Goal: Feedback & Contribution: Leave review/rating

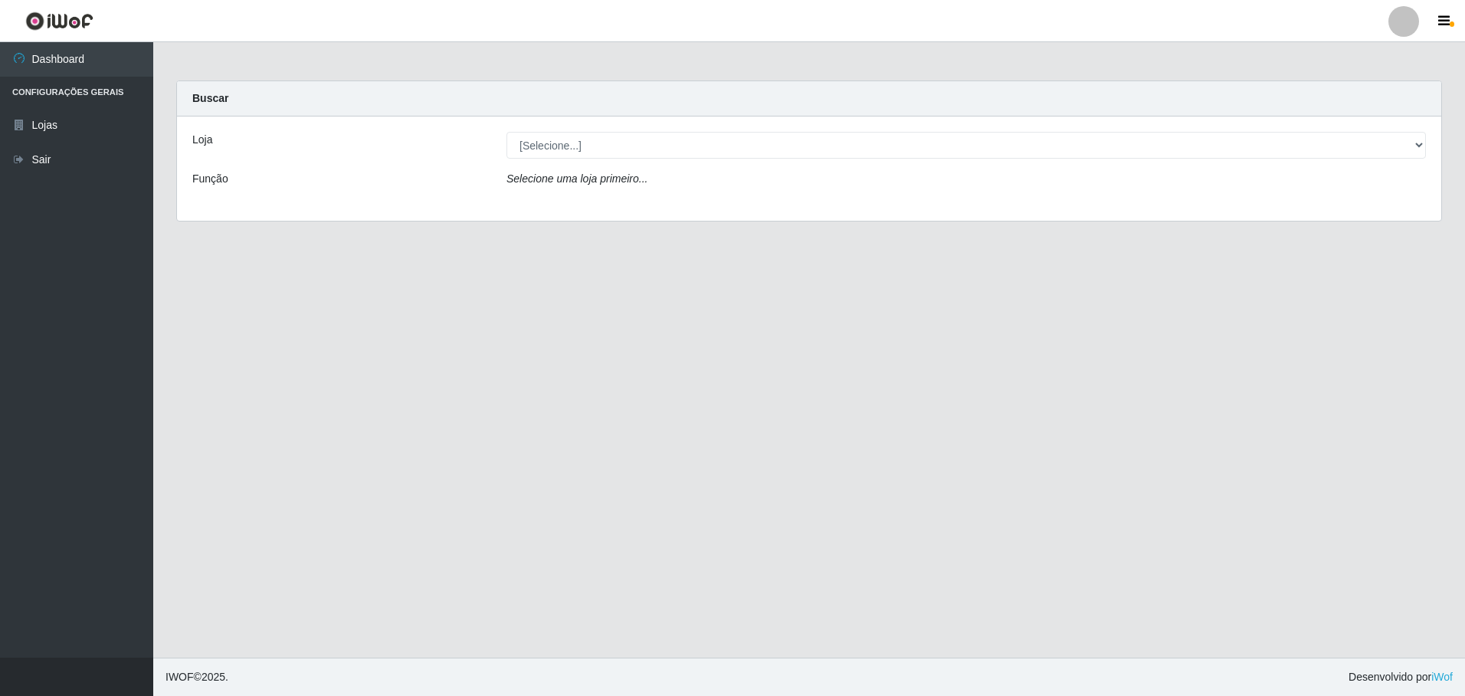
click at [1013, 166] on div "Loja [Selecione...] Extrabom - Loja 05 [GEOGRAPHIC_DATA] Função Selecione uma l…" at bounding box center [809, 168] width 1264 height 104
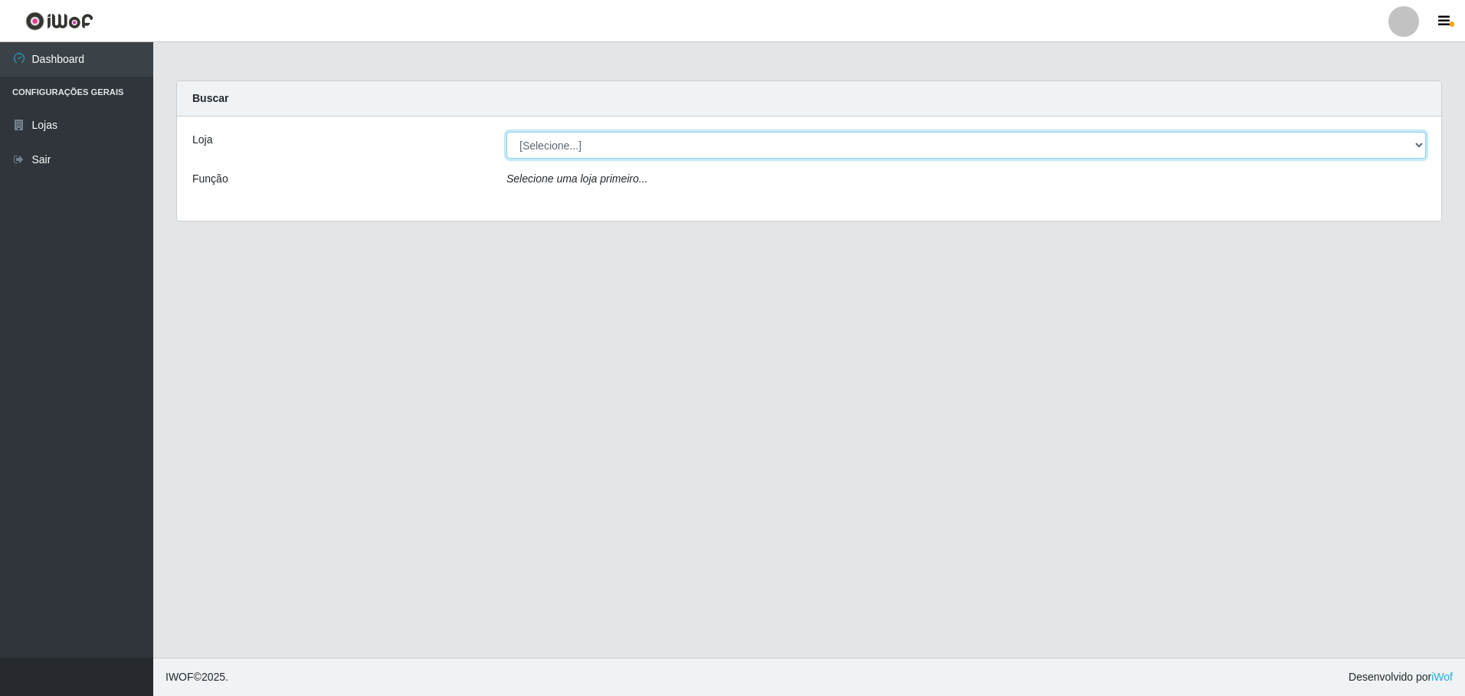
click at [1007, 153] on select "[Selecione...] Extrabom - Loja 05 [GEOGRAPHIC_DATA]" at bounding box center [966, 145] width 920 height 27
select select "494"
click at [506, 132] on select "[Selecione...] Extrabom - Loja 05 [GEOGRAPHIC_DATA]" at bounding box center [966, 145] width 920 height 27
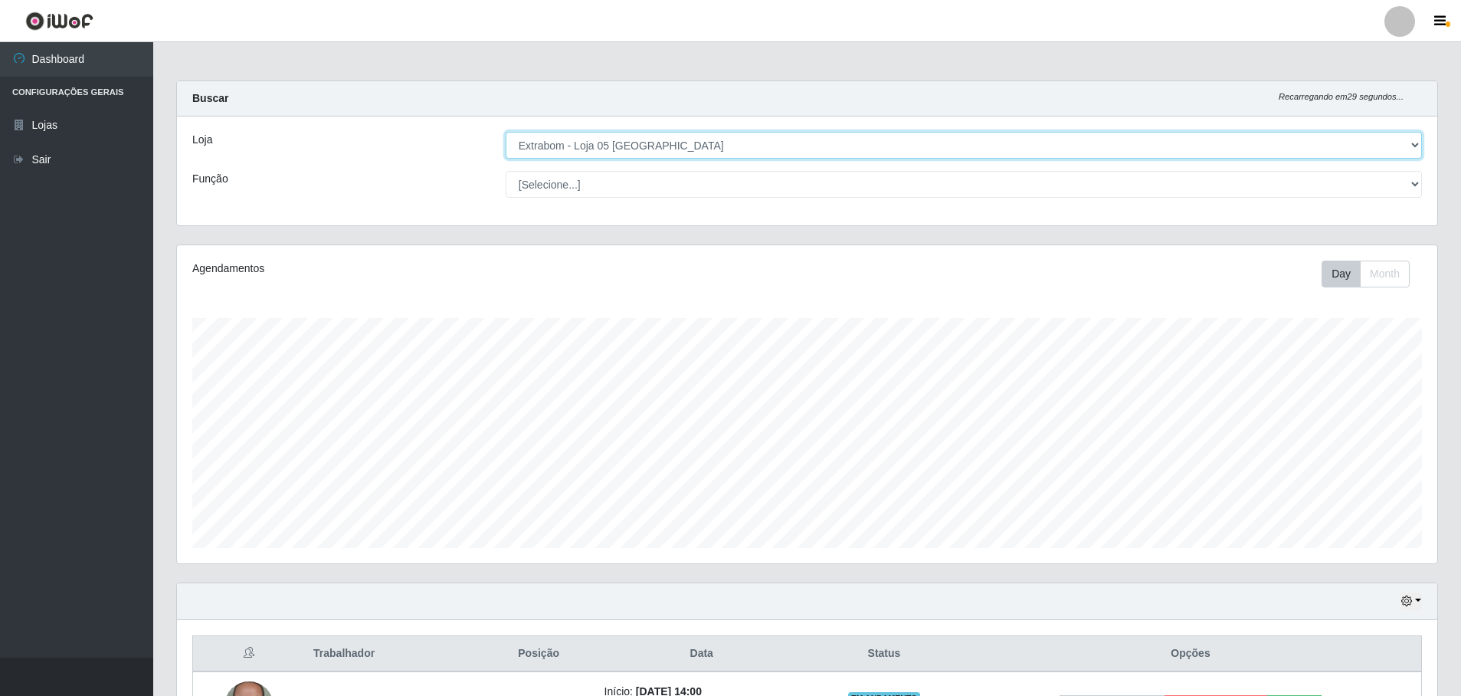
scroll to position [185, 0]
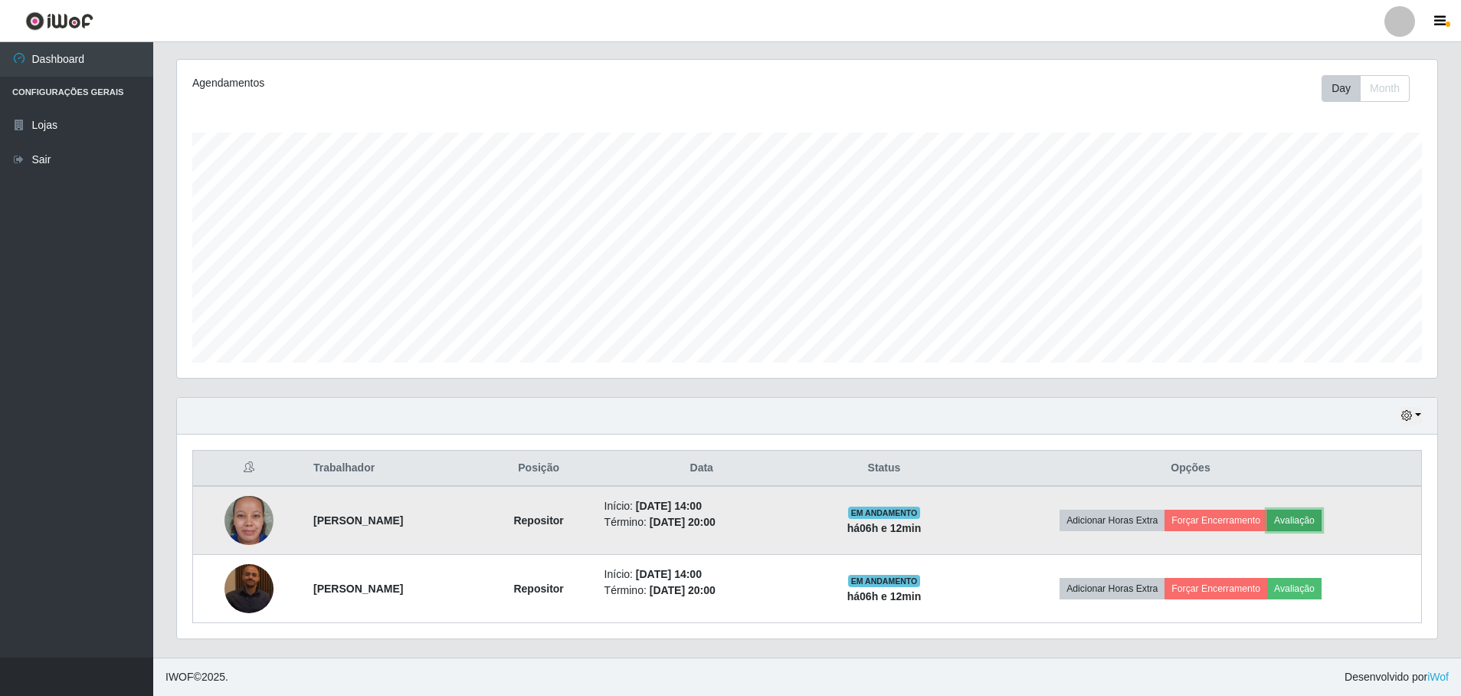
click at [1309, 520] on button "Avaliação" at bounding box center [1294, 520] width 54 height 21
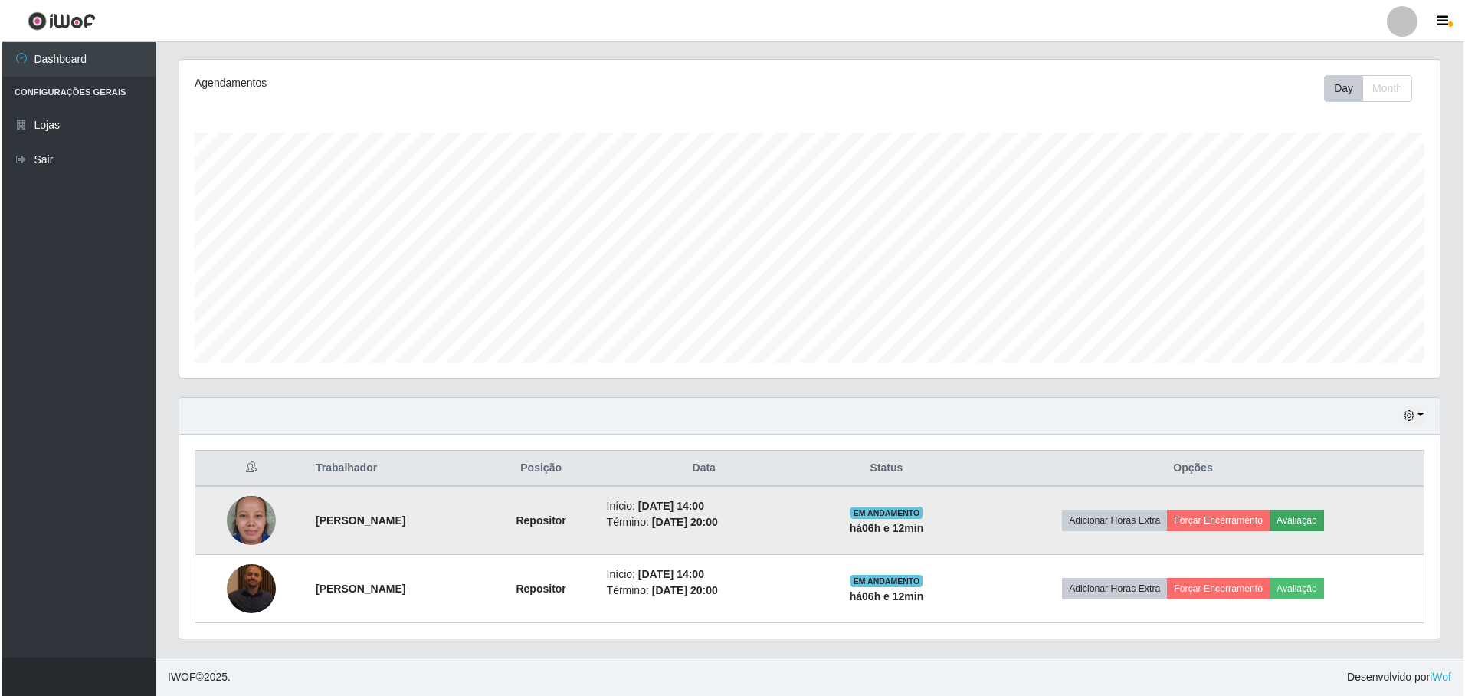
scroll to position [318, 1253]
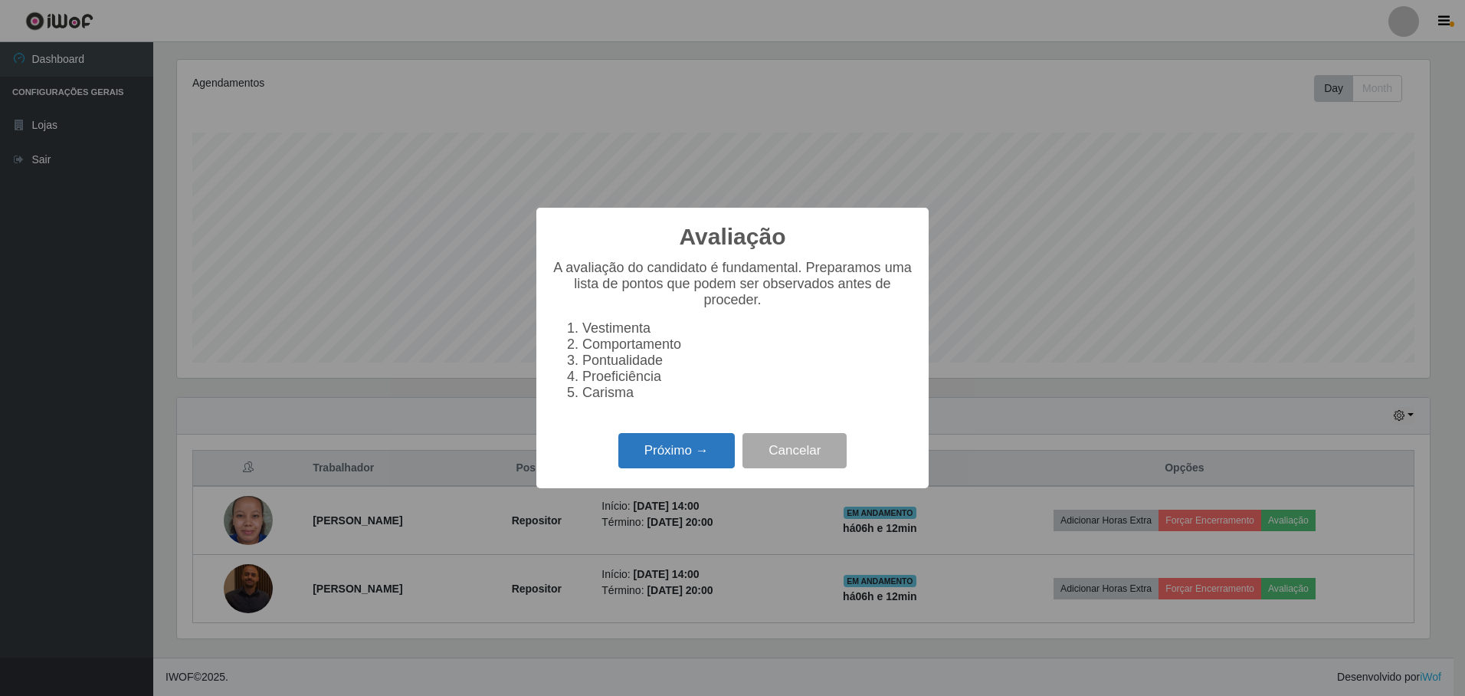
click at [664, 464] on button "Próximo →" at bounding box center [676, 451] width 116 height 36
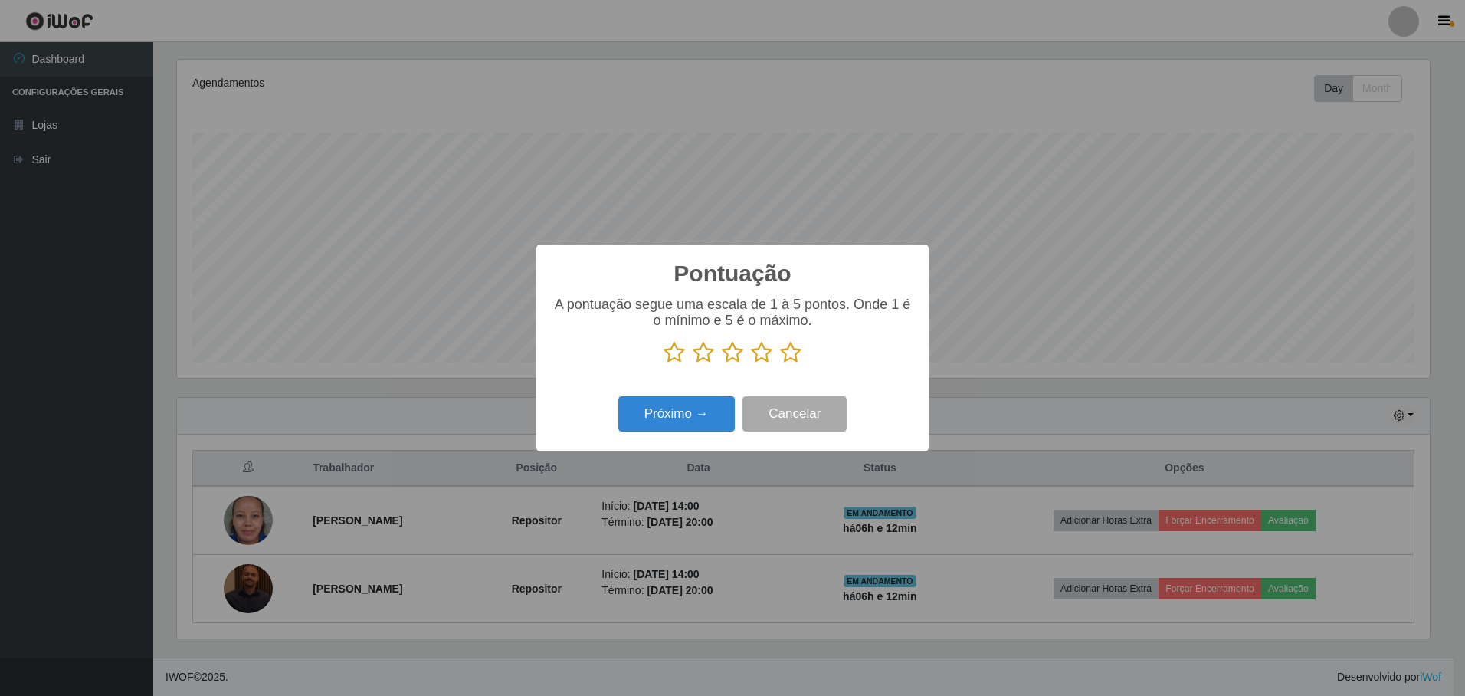
click at [788, 356] on icon at bounding box center [790, 352] width 21 height 23
click at [780, 364] on input "radio" at bounding box center [780, 364] width 0 height 0
click at [682, 407] on button "Próximo →" at bounding box center [676, 414] width 116 height 36
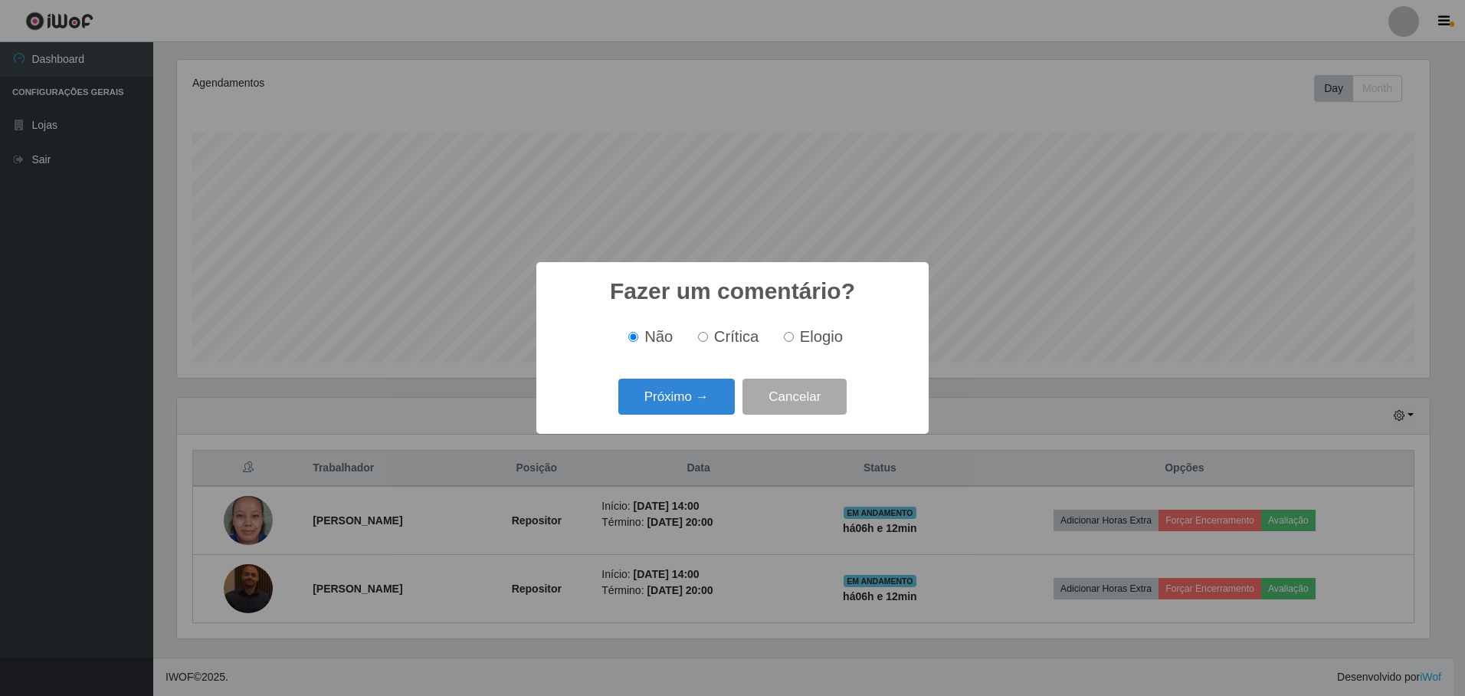
click at [788, 338] on input "Elogio" at bounding box center [789, 337] width 10 height 10
radio input "true"
click at [687, 395] on button "Próximo →" at bounding box center [676, 397] width 116 height 36
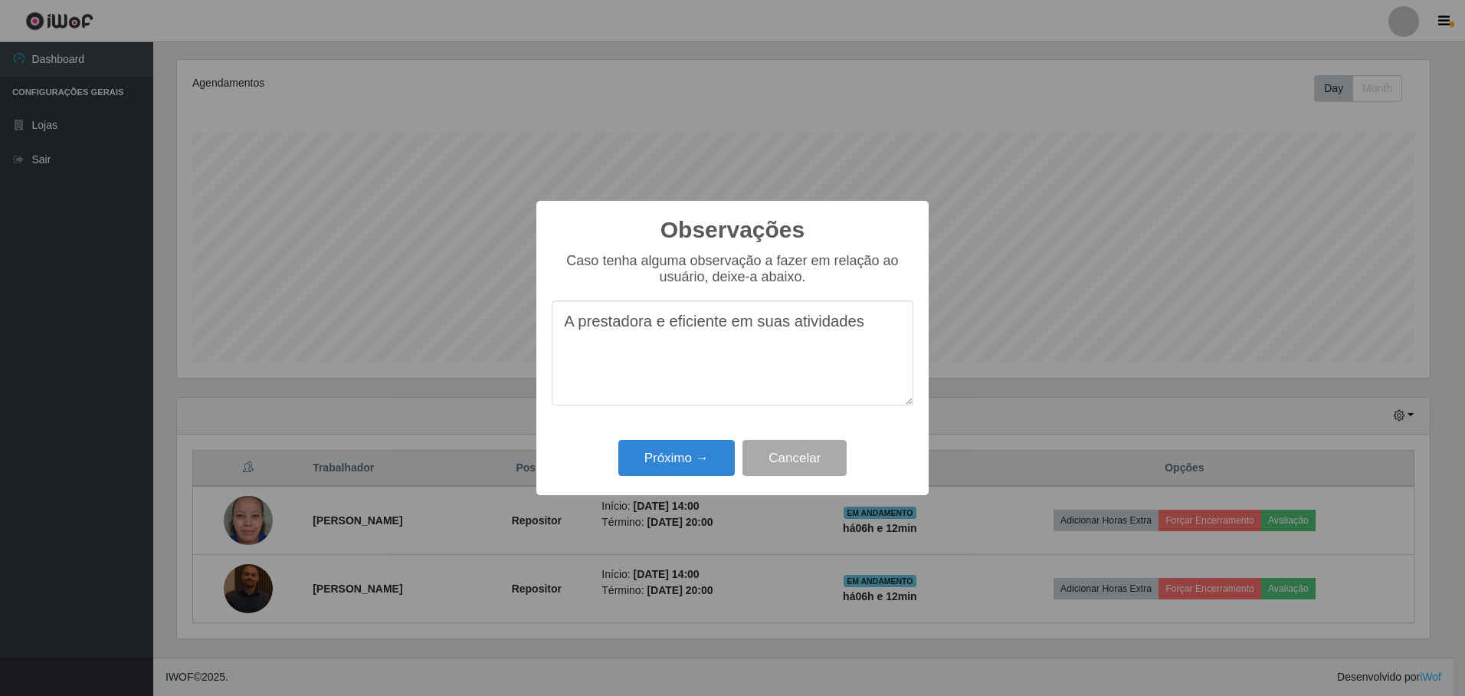
drag, startPoint x: 561, startPoint y: 329, endPoint x: 975, endPoint y: 331, distance: 413.8
click at [969, 339] on div "Observações × Caso tenha alguma observação a fazer em relação ao usuário, deixe…" at bounding box center [732, 348] width 1465 height 696
type textarea "A prestadora e eficiente em suas atividades"
drag, startPoint x: 661, startPoint y: 461, endPoint x: 704, endPoint y: 462, distance: 42.9
click at [662, 461] on button "Próximo →" at bounding box center [676, 458] width 116 height 36
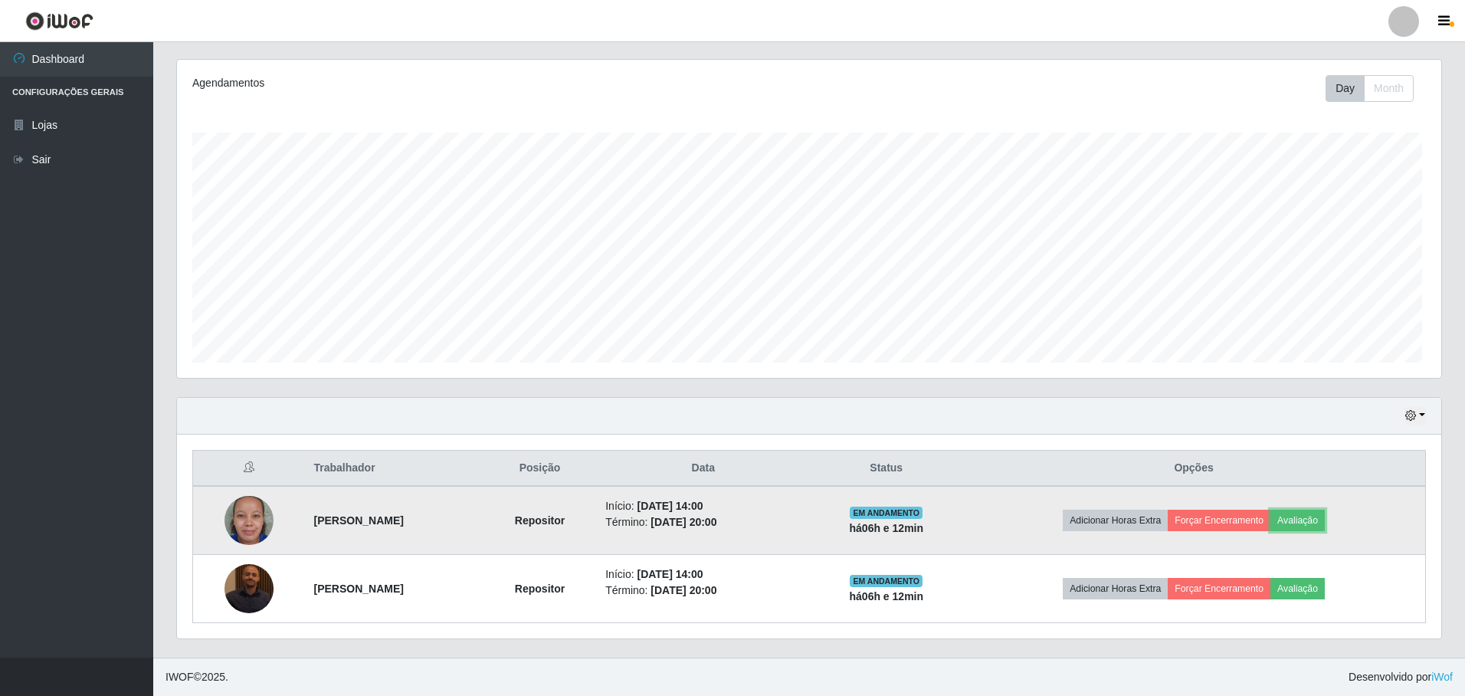
scroll to position [318, 1260]
click at [1221, 518] on button "Forçar Encerramento" at bounding box center [1216, 520] width 103 height 21
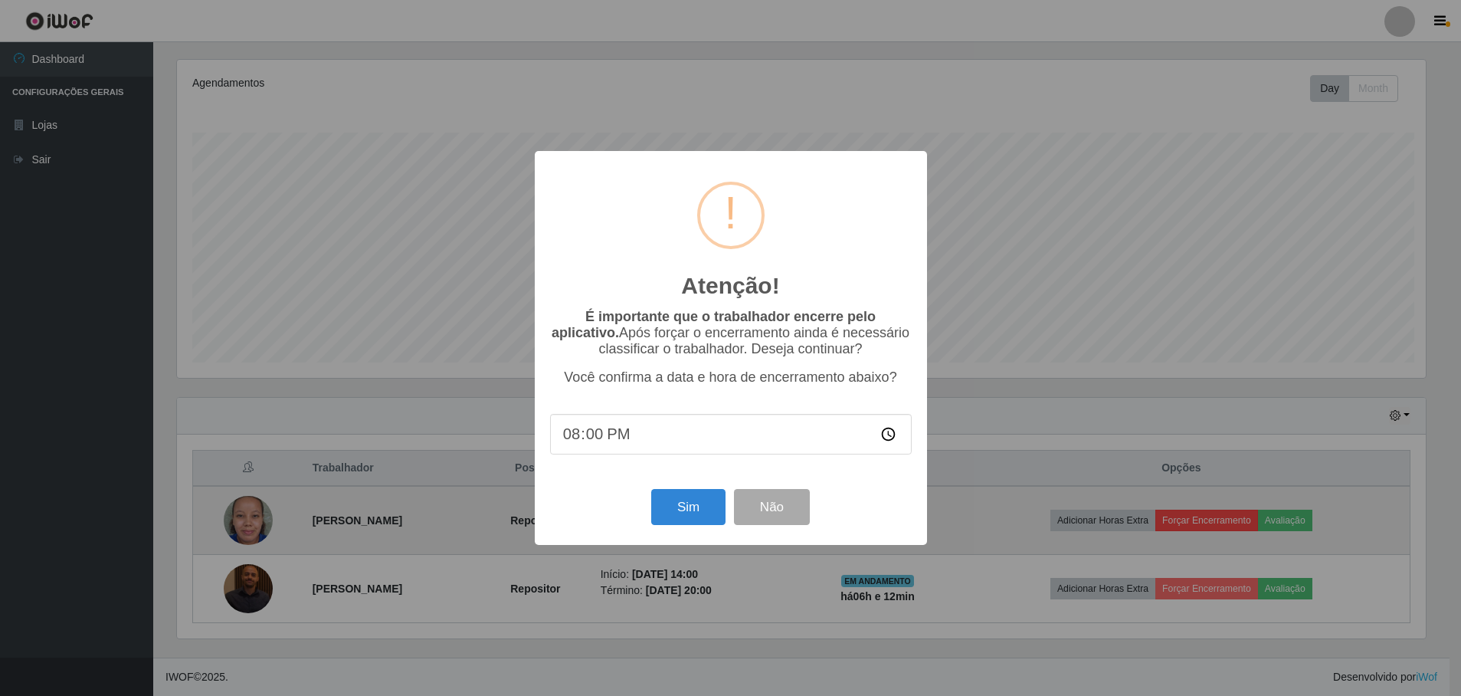
scroll to position [318, 1253]
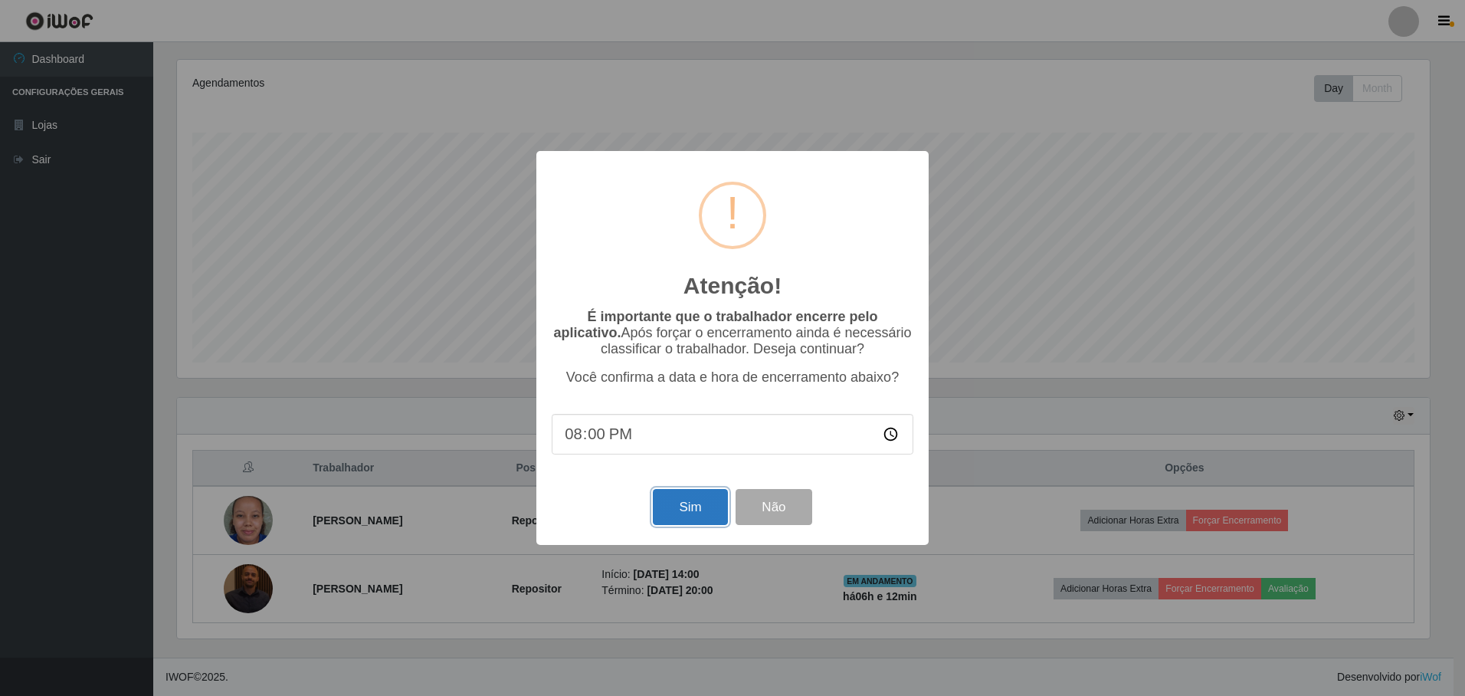
drag, startPoint x: 706, startPoint y: 510, endPoint x: 735, endPoint y: 510, distance: 29.1
click at [706, 509] on button "Sim" at bounding box center [690, 507] width 74 height 36
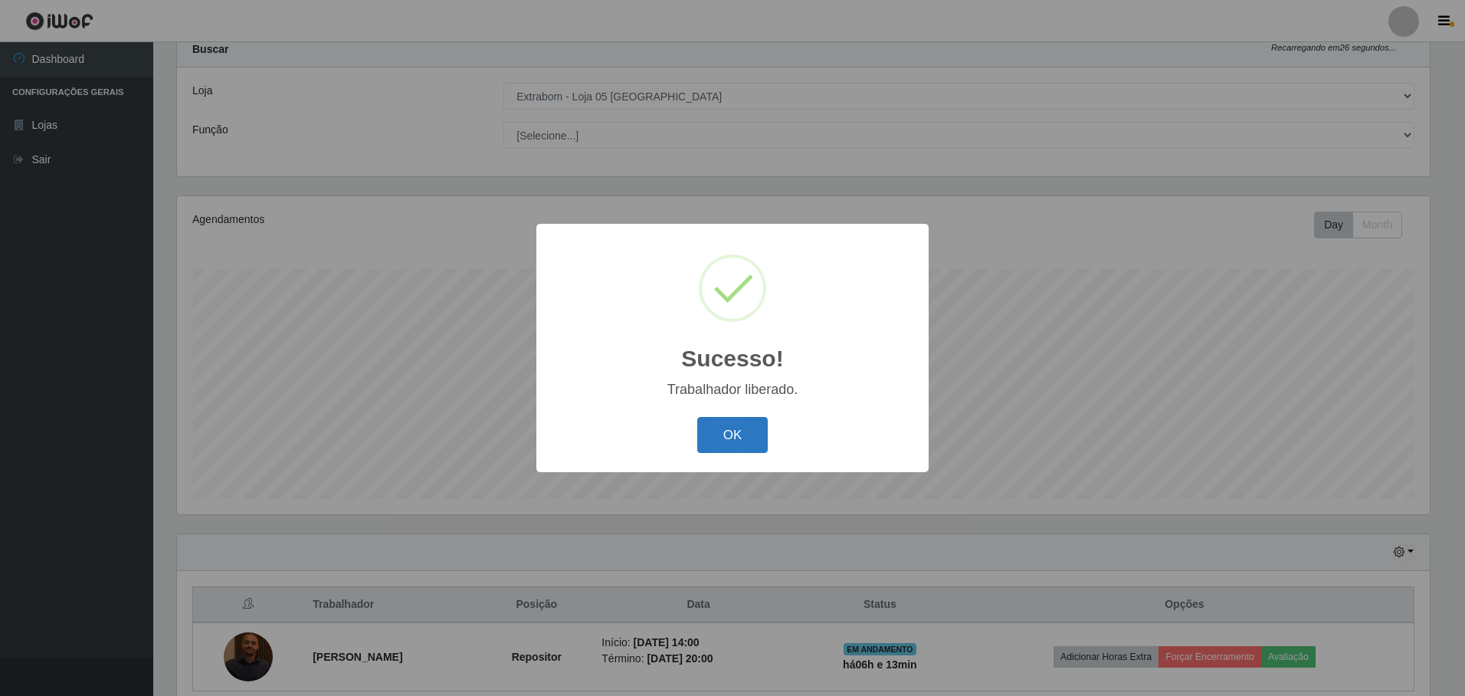
drag, startPoint x: 722, startPoint y: 438, endPoint x: 801, endPoint y: 460, distance: 82.5
click at [739, 443] on button "OK" at bounding box center [732, 435] width 71 height 36
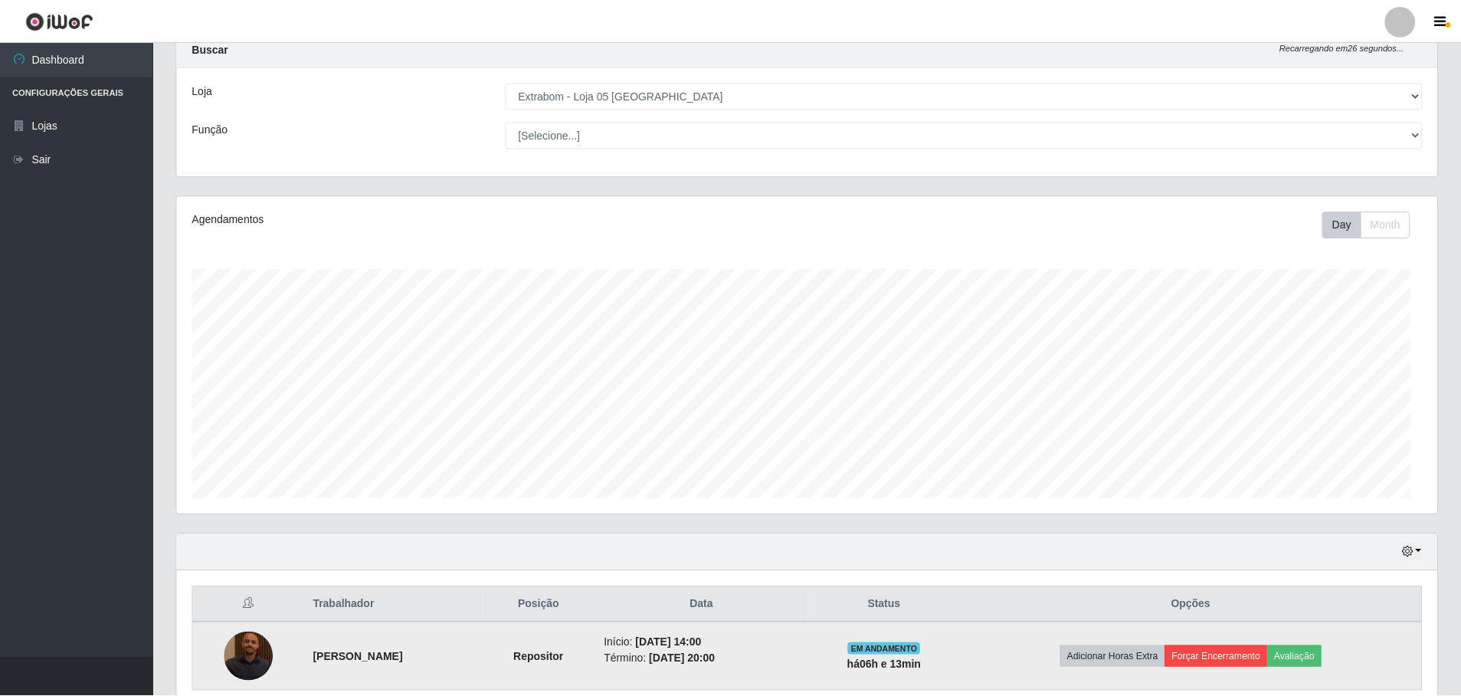
scroll to position [318, 1260]
click at [1303, 657] on button "Avaliação" at bounding box center [1294, 656] width 54 height 21
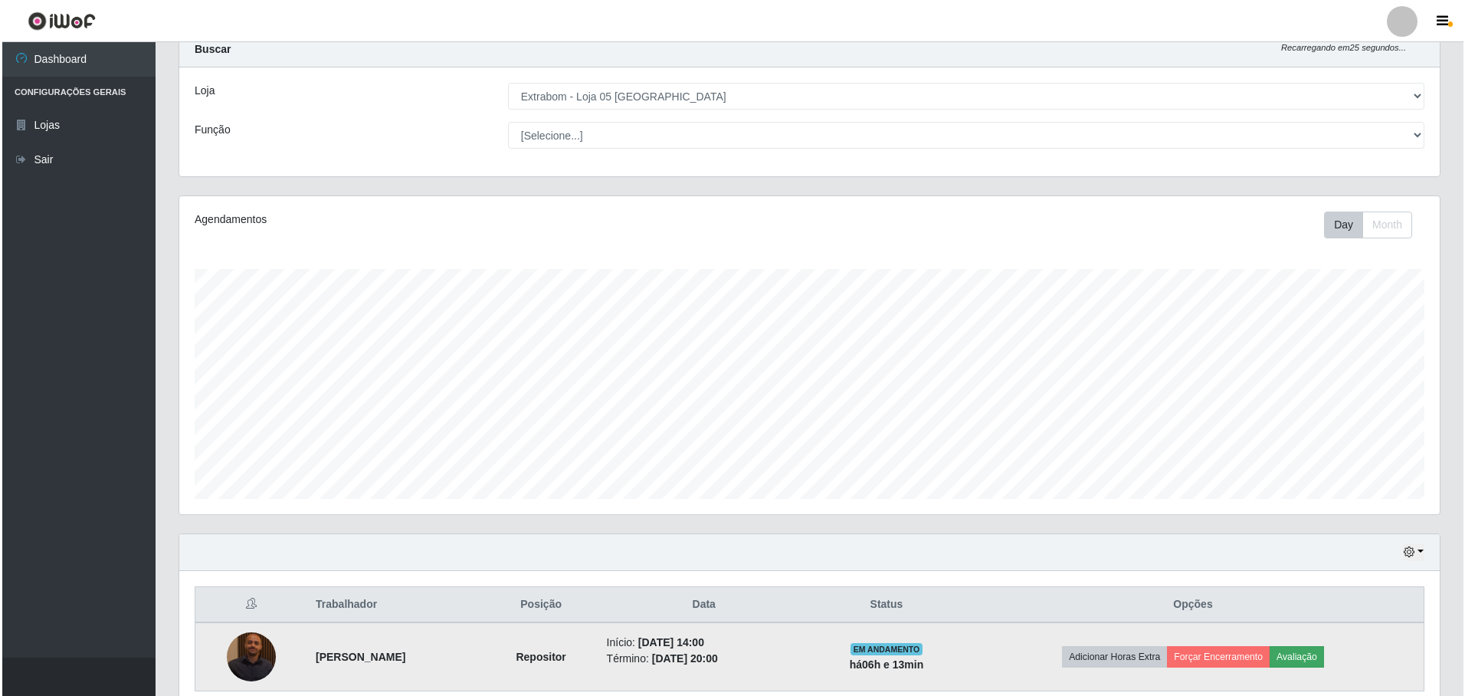
scroll to position [318, 1253]
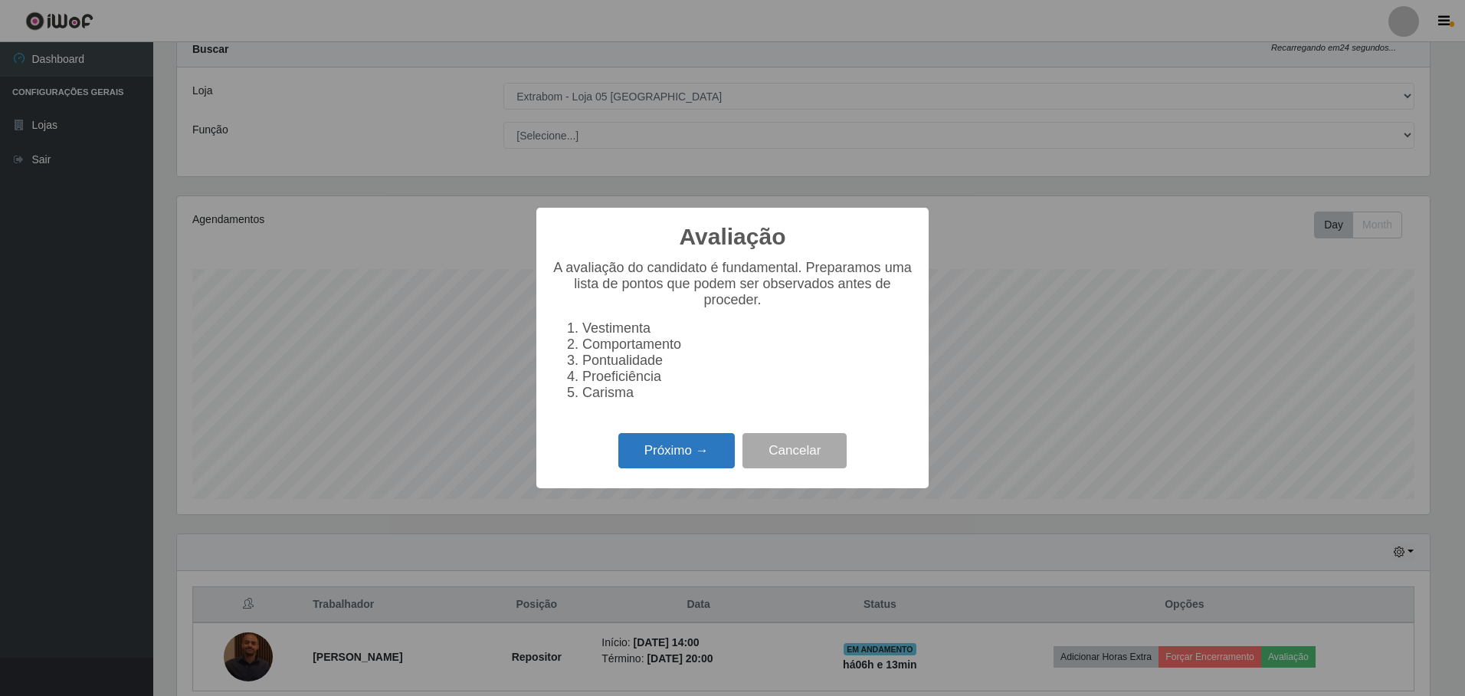
click at [702, 451] on button "Próximo →" at bounding box center [676, 451] width 116 height 36
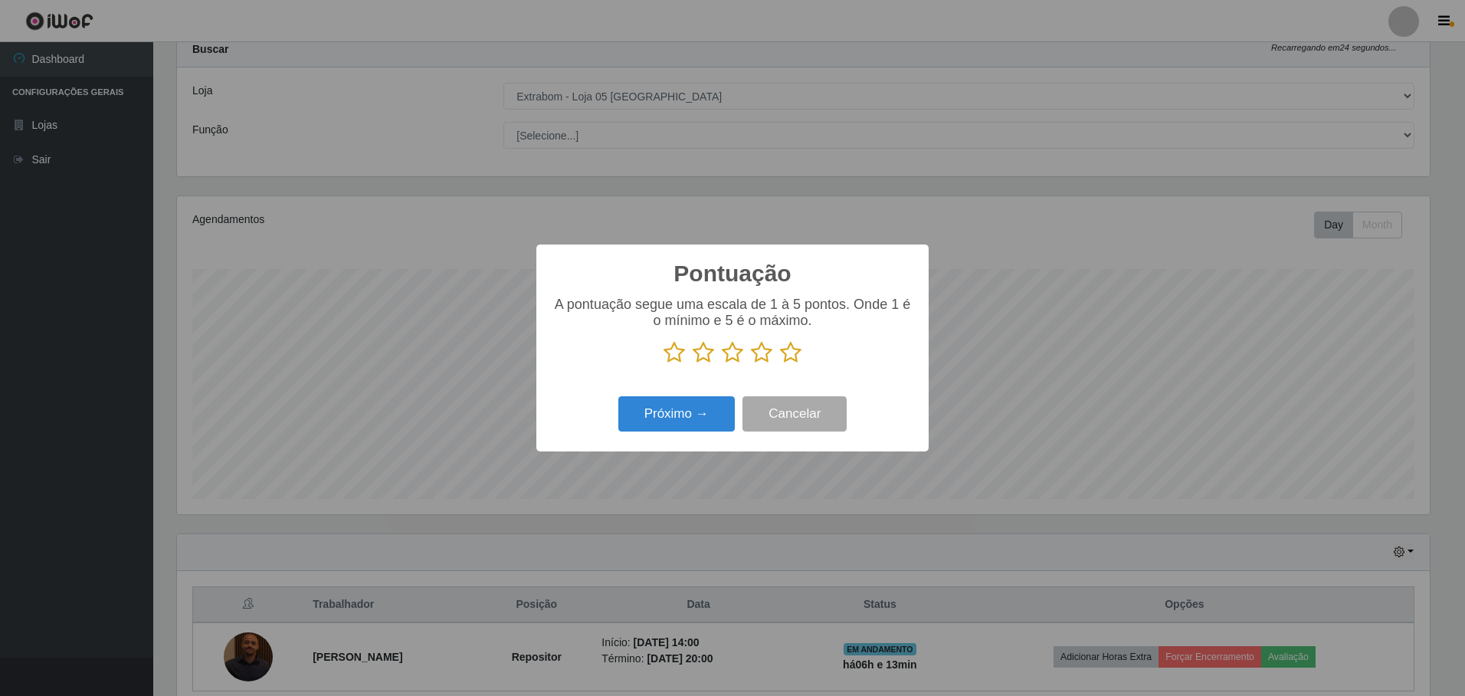
click at [789, 359] on icon at bounding box center [790, 352] width 21 height 23
click at [780, 364] on input "radio" at bounding box center [780, 364] width 0 height 0
click at [699, 411] on button "Próximo →" at bounding box center [676, 414] width 116 height 36
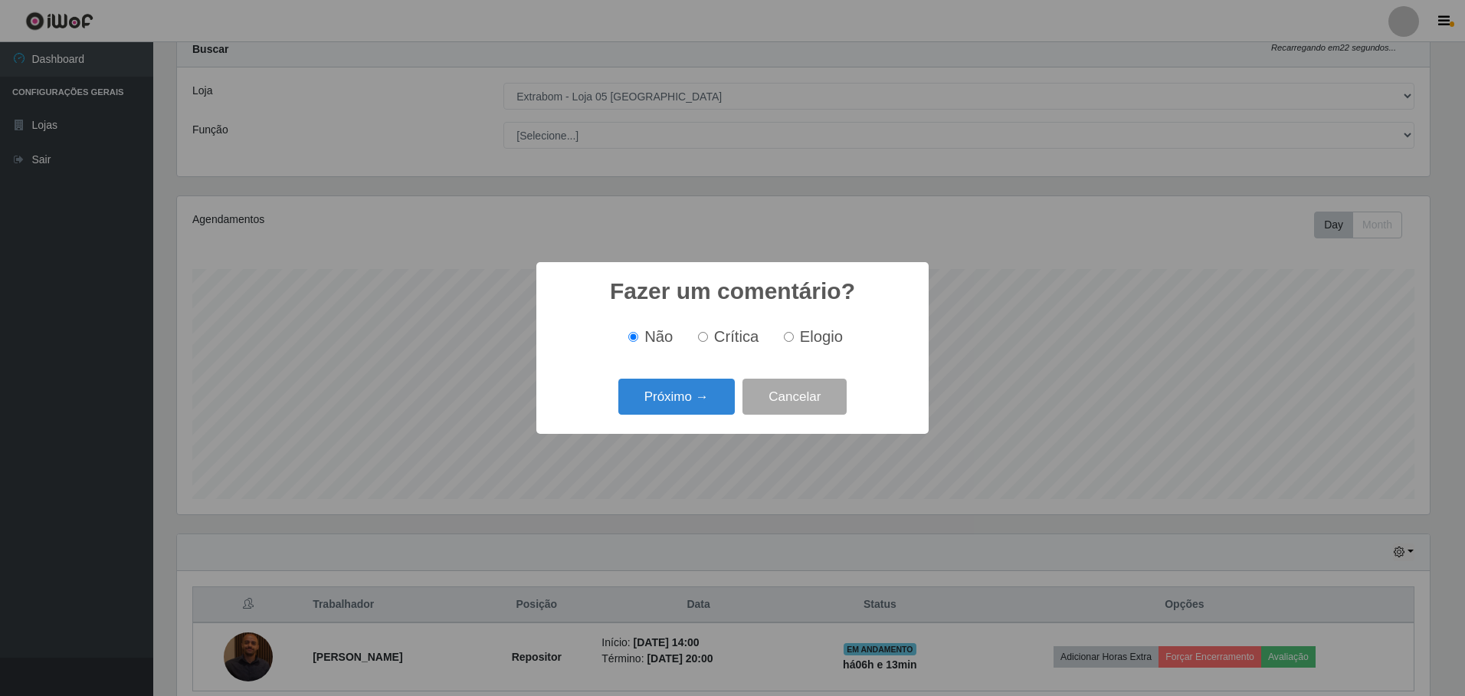
click at [792, 337] on input "Elogio" at bounding box center [789, 337] width 10 height 10
radio input "true"
click at [691, 408] on button "Próximo →" at bounding box center [676, 397] width 116 height 36
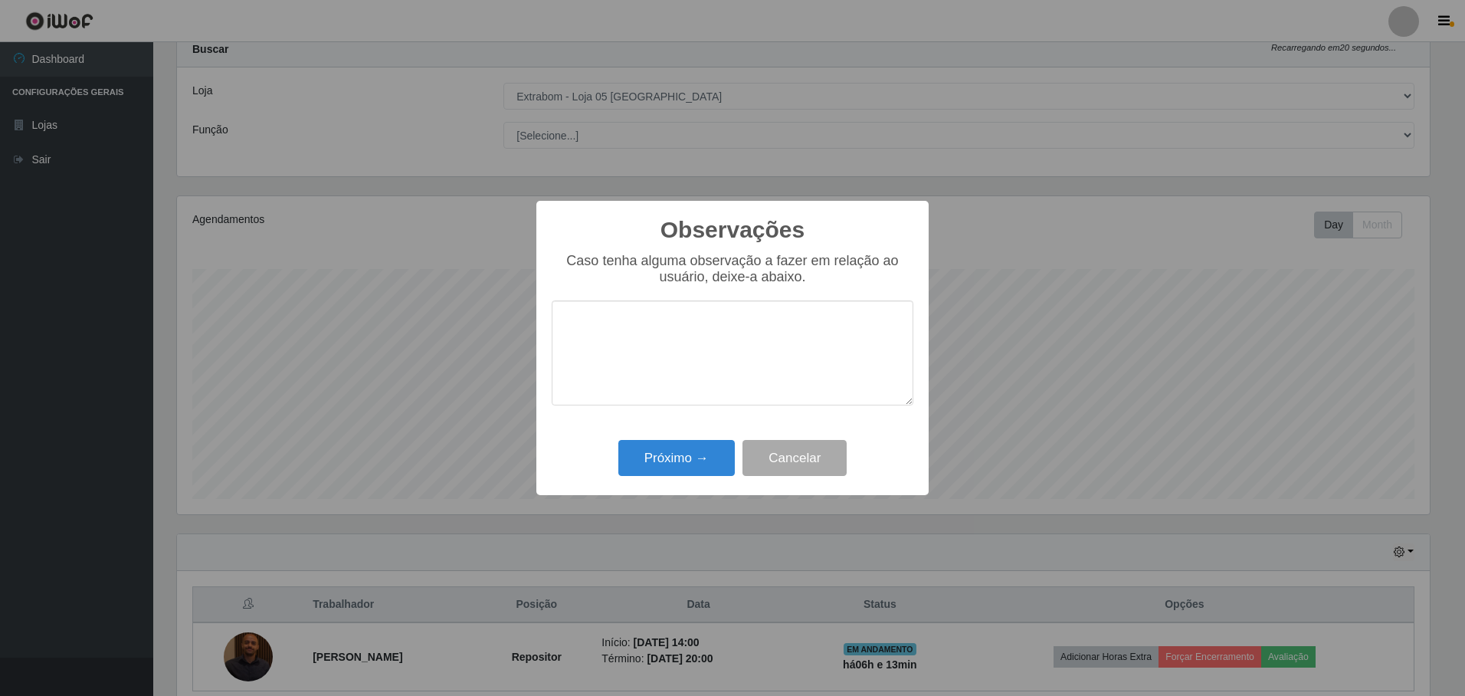
click at [667, 336] on textarea at bounding box center [733, 352] width 362 height 105
click at [649, 326] on textarea "A prestadora e eficiente em suas atividades" at bounding box center [733, 352] width 362 height 105
click at [572, 325] on textarea "A prestador e eficiente em suas atividades" at bounding box center [733, 352] width 362 height 105
type textarea "O prestador e eficiente em suas atividades"
drag, startPoint x: 677, startPoint y: 459, endPoint x: 687, endPoint y: 463, distance: 10.0
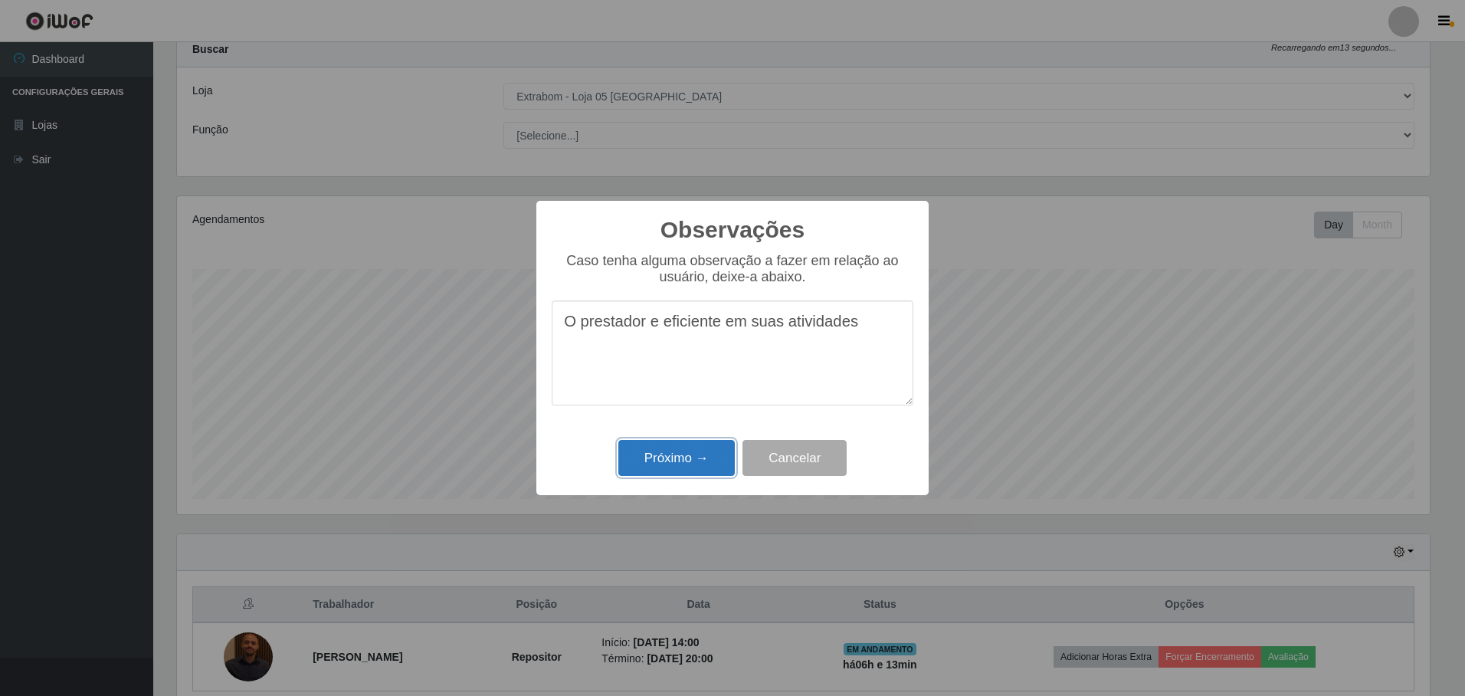
click at [678, 460] on button "Próximo →" at bounding box center [676, 458] width 116 height 36
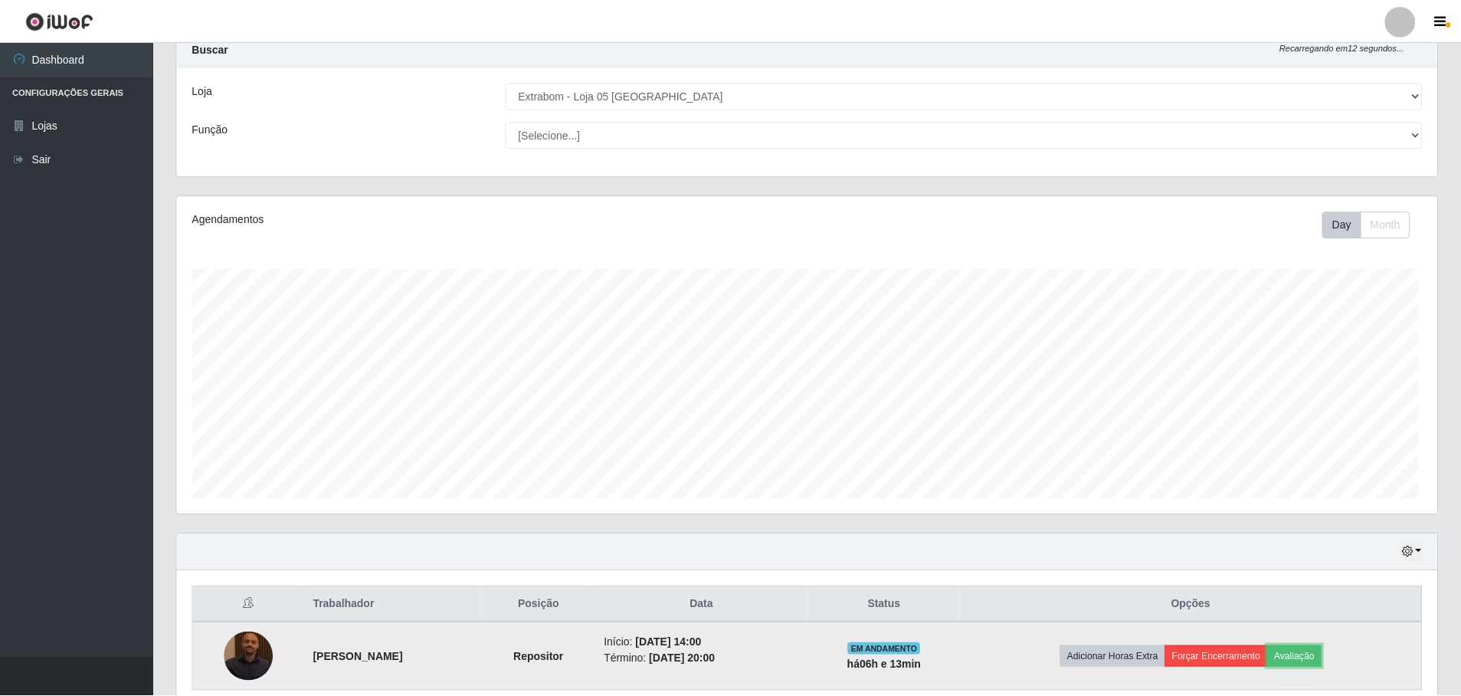
scroll to position [318, 1260]
click at [1208, 656] on button "Forçar Encerramento" at bounding box center [1216, 656] width 103 height 21
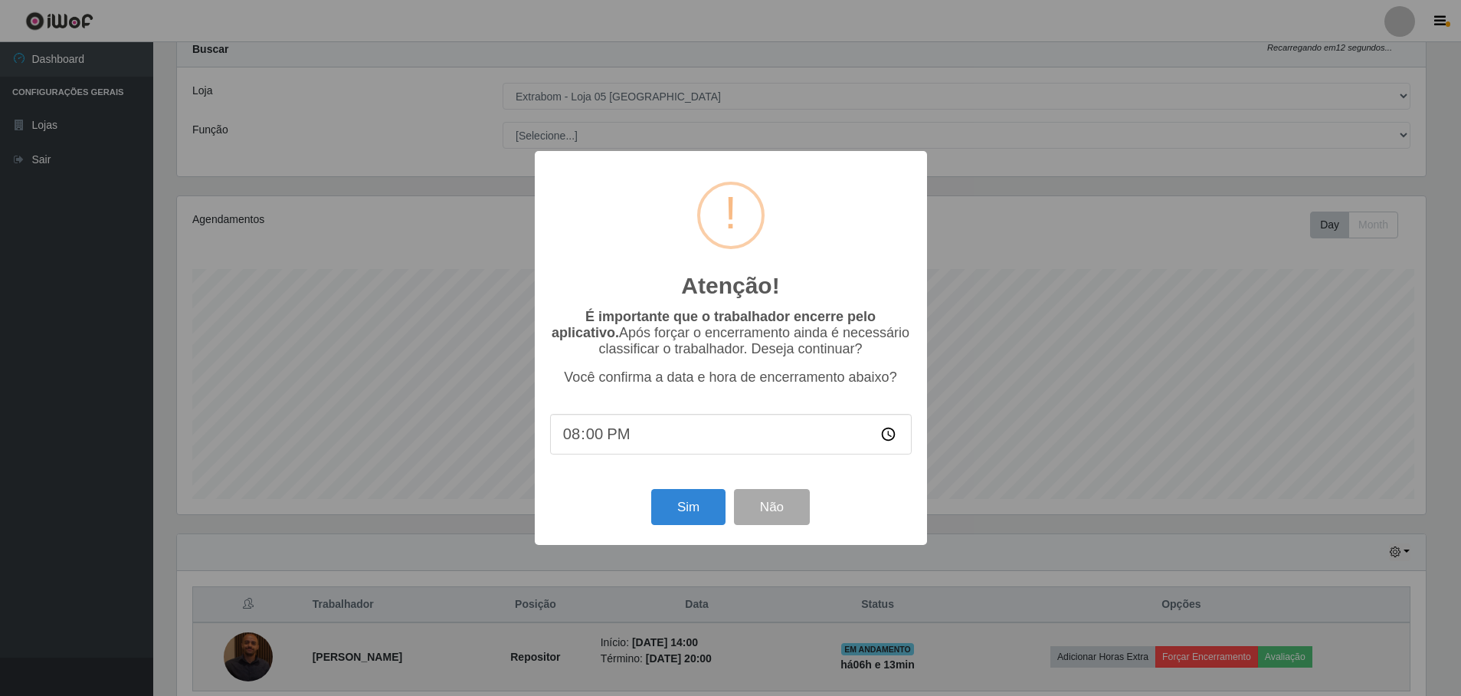
scroll to position [318, 1253]
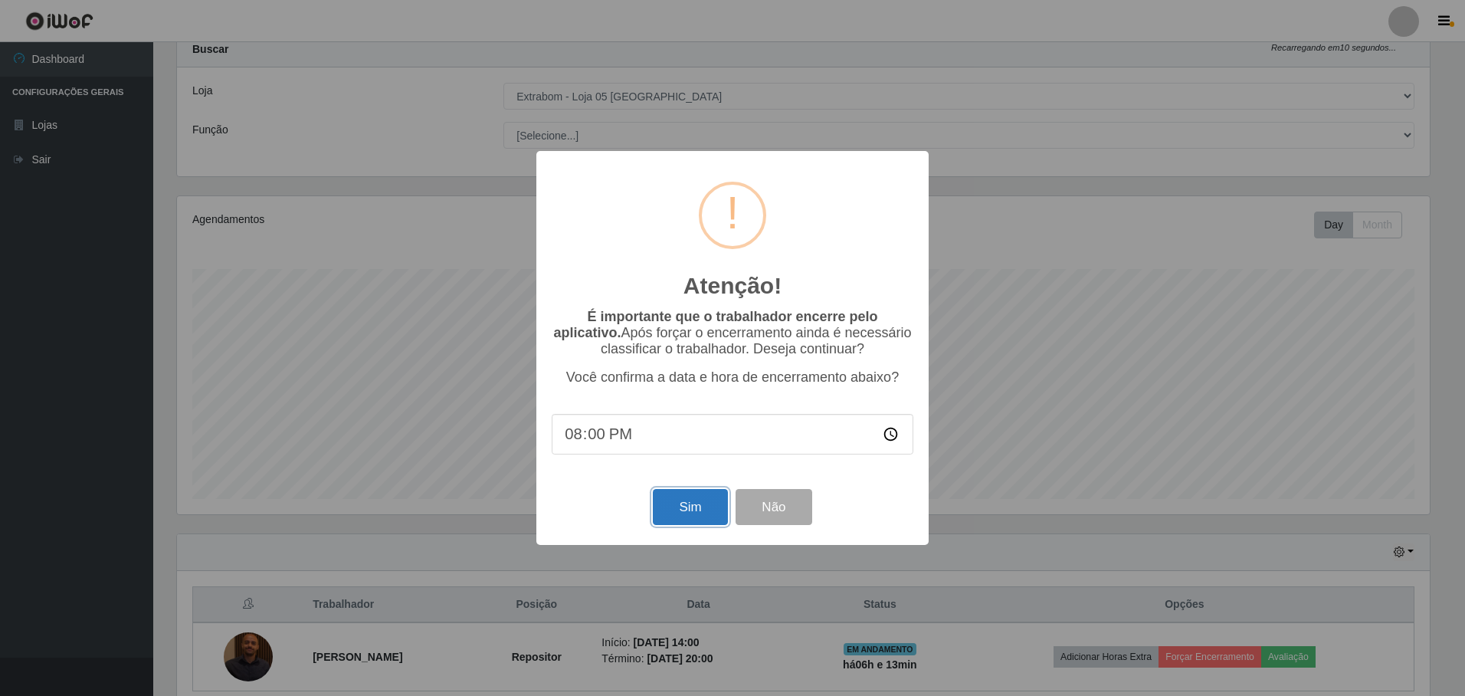
click at [693, 520] on button "Sim" at bounding box center [690, 507] width 74 height 36
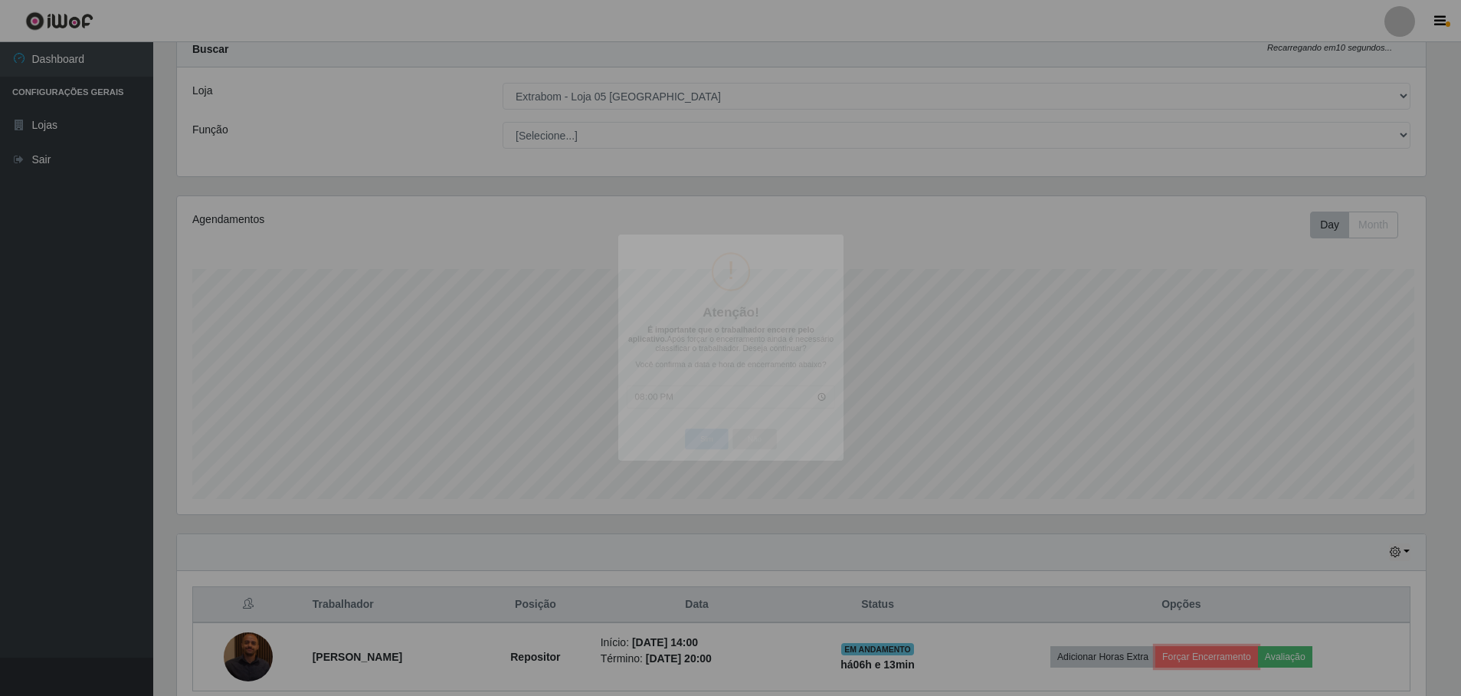
scroll to position [0, 0]
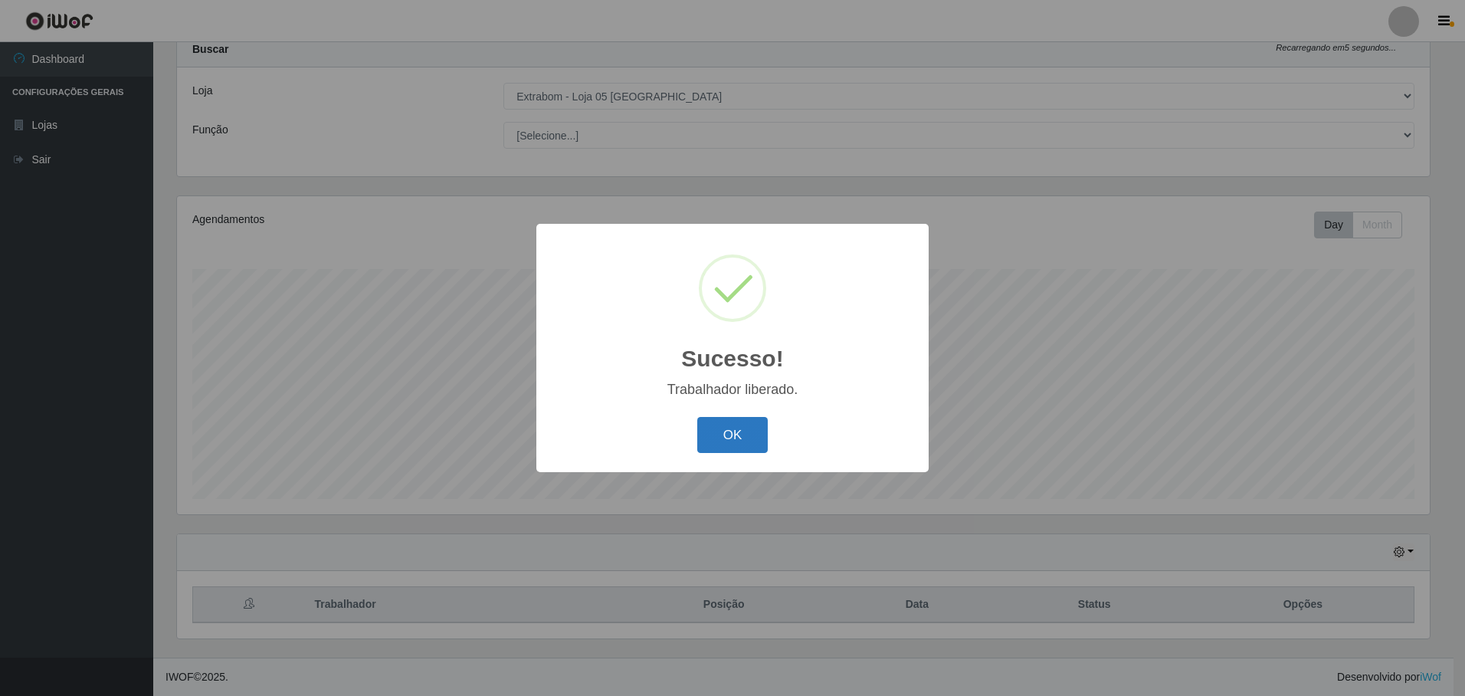
click at [729, 438] on button "OK" at bounding box center [732, 435] width 71 height 36
